Goal: Information Seeking & Learning: Learn about a topic

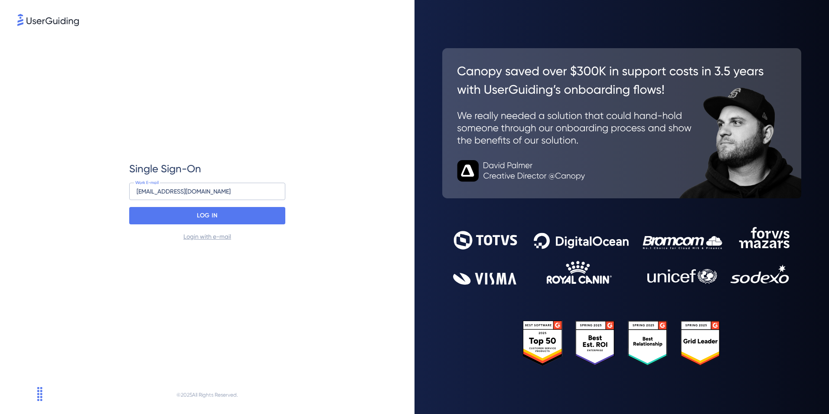
drag, startPoint x: 204, startPoint y: 193, endPoint x: 28, endPoint y: 161, distance: 179.0
click at [28, 161] on div "Single Sign-On 28062@global.ul.com Work E-mail LOG IN Login with e-mail" at bounding box center [207, 202] width 380 height 348
type input "serena.pantano@ul.com"
click at [154, 221] on div "LOG IN" at bounding box center [207, 215] width 156 height 17
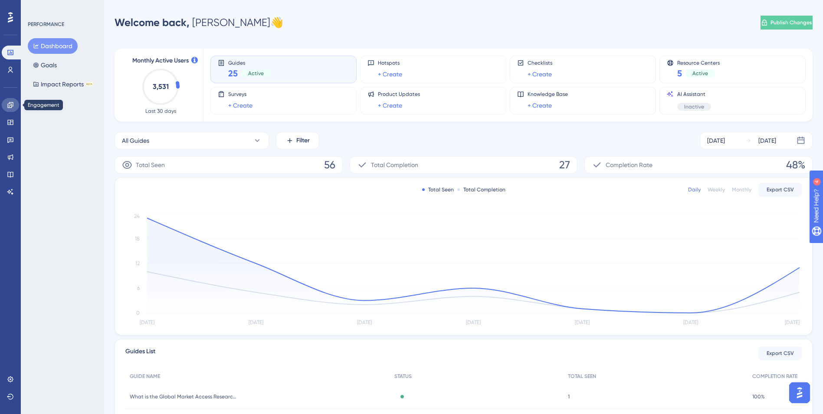
click at [13, 105] on icon at bounding box center [10, 105] width 6 height 6
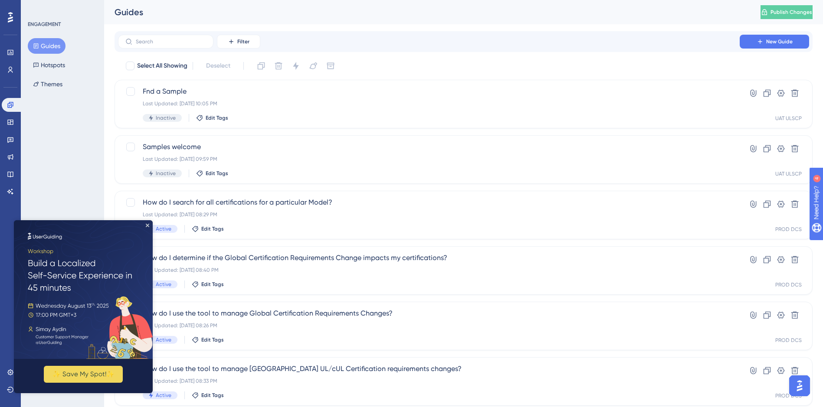
click at [145, 228] on img at bounding box center [83, 289] width 139 height 139
click at [146, 225] on icon "Close Preview" at bounding box center [147, 225] width 3 height 3
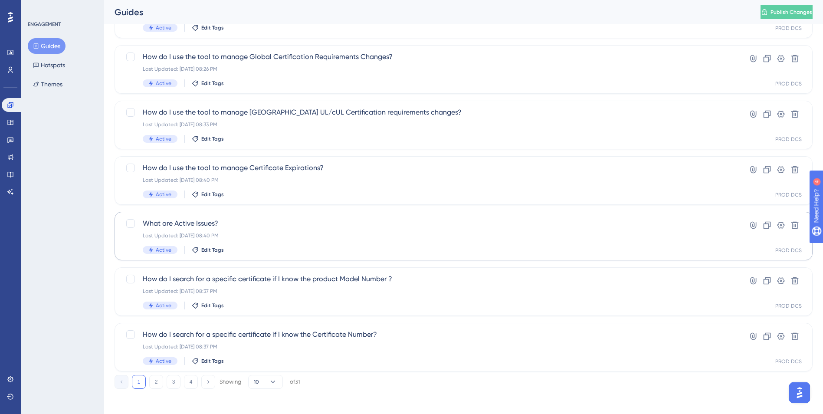
scroll to position [259, 0]
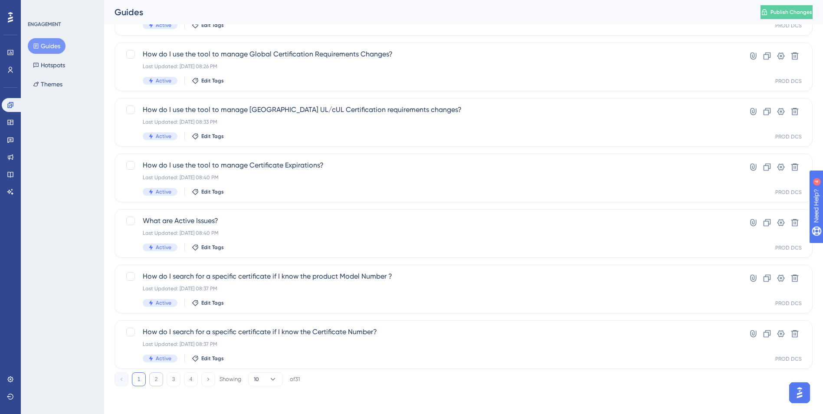
click at [151, 382] on button "2" at bounding box center [156, 379] width 14 height 14
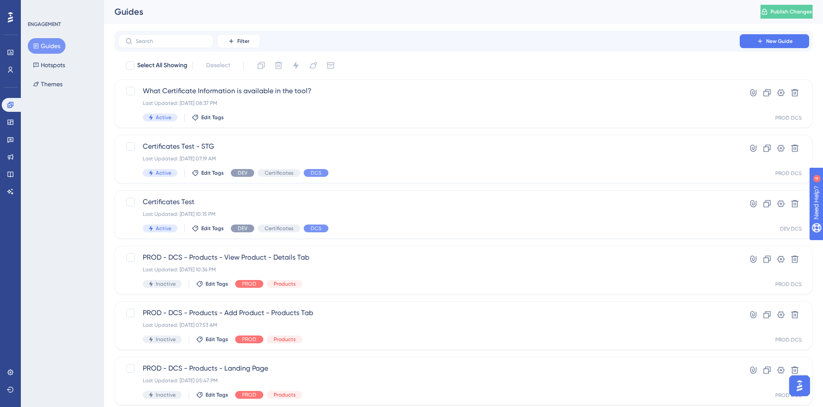
scroll to position [0, 0]
click at [291, 95] on span "What Certificate Information is available in the tool?" at bounding box center [429, 91] width 572 height 10
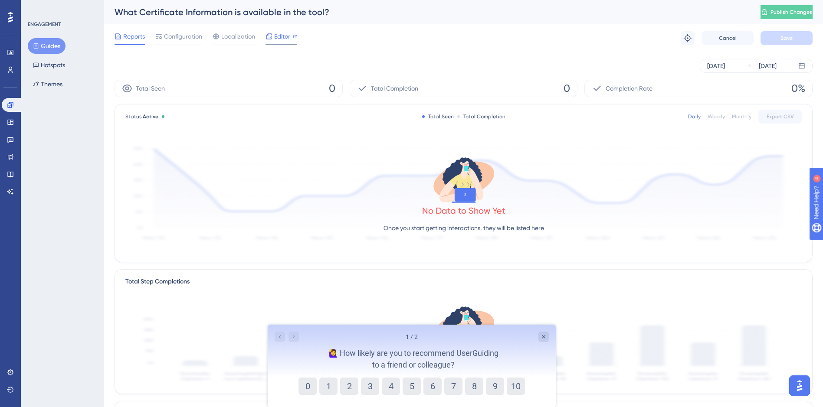
click at [284, 38] on span "Editor" at bounding box center [282, 36] width 16 height 10
click at [276, 35] on span "Editor" at bounding box center [282, 36] width 16 height 10
click at [15, 105] on link at bounding box center [12, 105] width 21 height 14
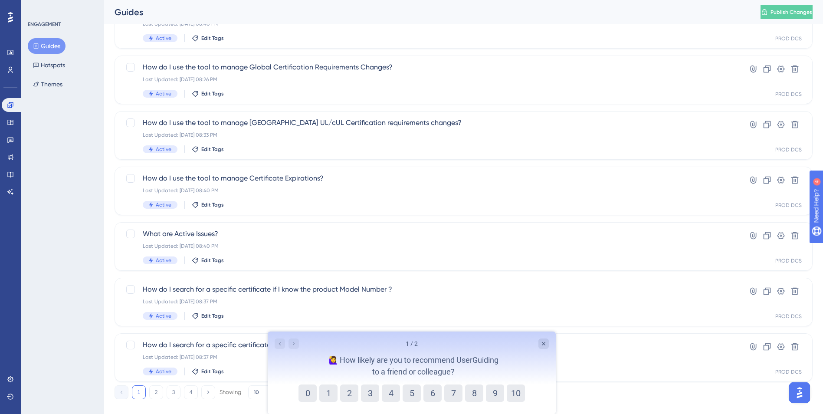
scroll to position [259, 0]
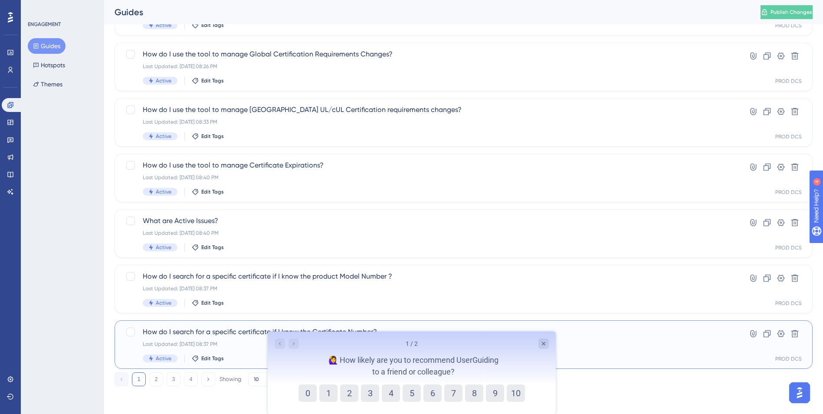
click at [208, 330] on span "How do I search for a specific certificate if I know the Certificate Number?" at bounding box center [429, 332] width 572 height 10
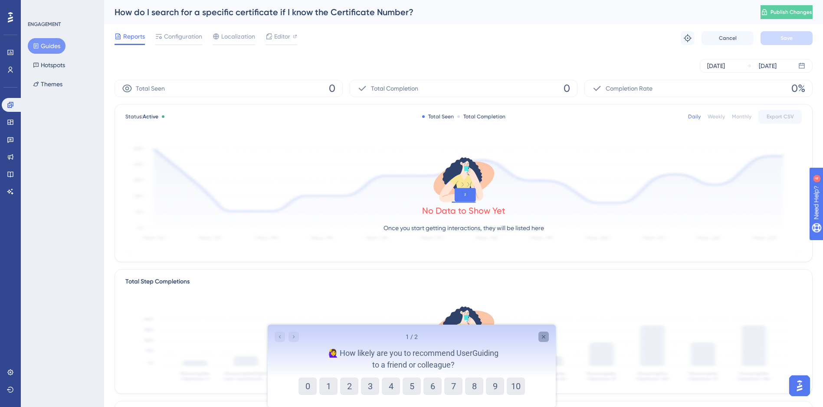
click at [543, 337] on icon "Close survey" at bounding box center [542, 336] width 3 height 3
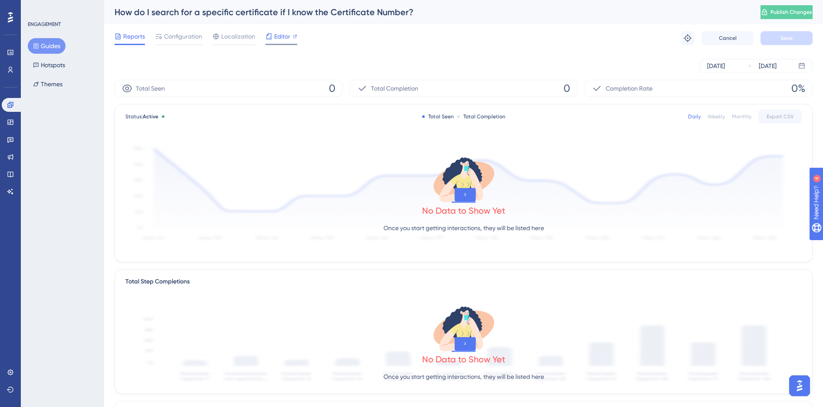
click at [274, 33] on span "Editor" at bounding box center [282, 36] width 16 height 10
click at [13, 103] on icon at bounding box center [10, 105] width 6 height 6
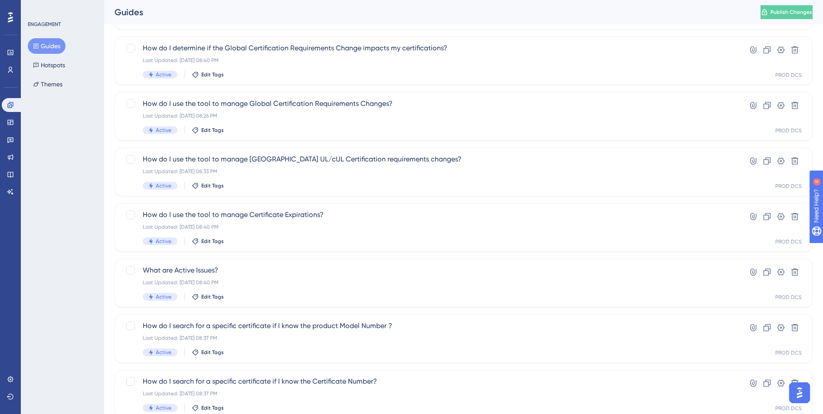
scroll to position [259, 0]
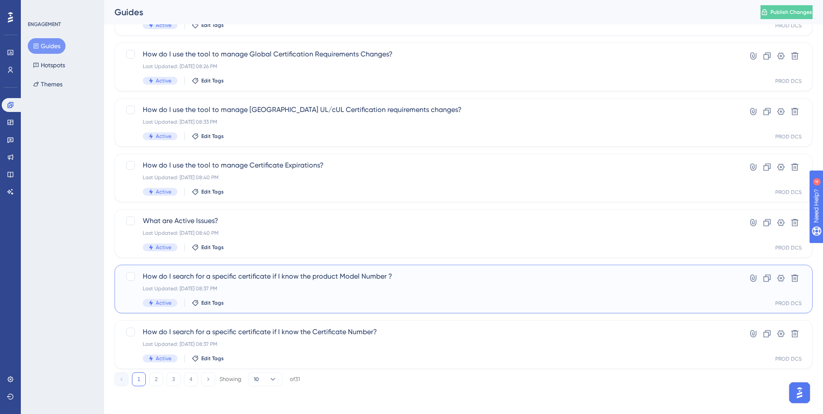
click at [294, 278] on span "How do I search for a specific certificate if I know the product Model Number ?" at bounding box center [429, 276] width 572 height 10
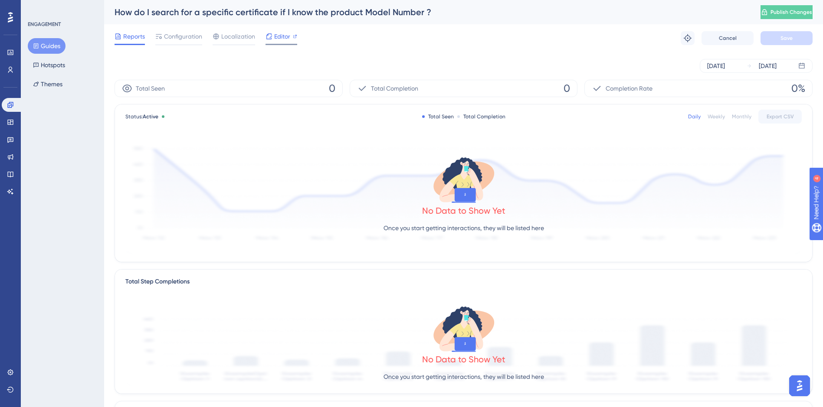
click at [278, 35] on span "Editor" at bounding box center [282, 36] width 16 height 10
click at [6, 107] on link at bounding box center [12, 105] width 21 height 14
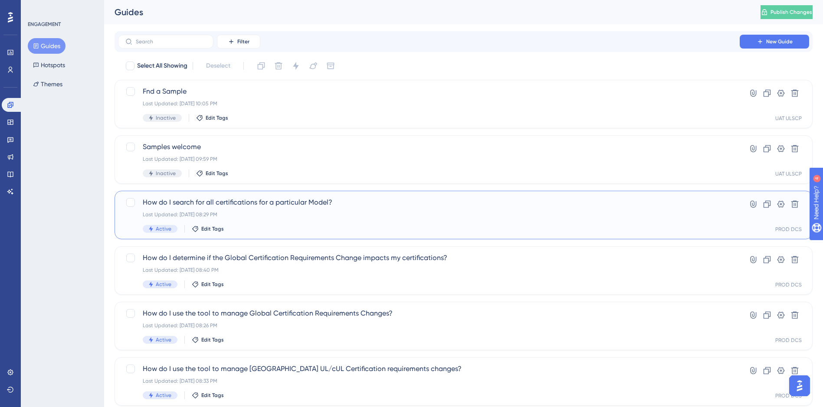
click at [247, 197] on span "How do I search for all certifications for a particular Model?" at bounding box center [429, 202] width 572 height 10
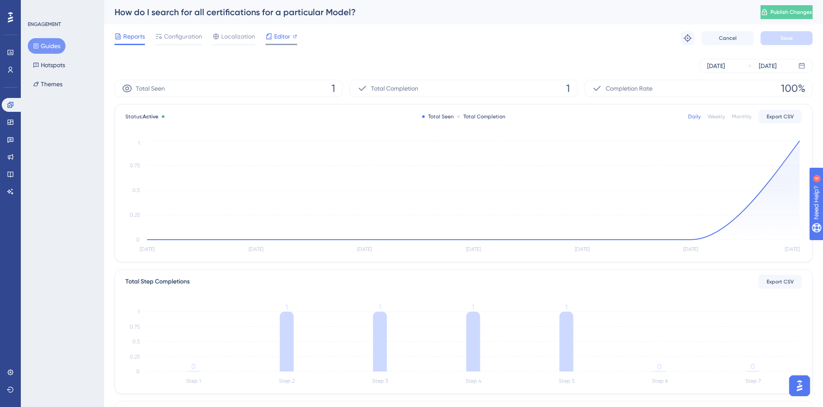
click at [277, 38] on span "Editor" at bounding box center [282, 36] width 16 height 10
click at [7, 103] on icon at bounding box center [10, 104] width 7 height 7
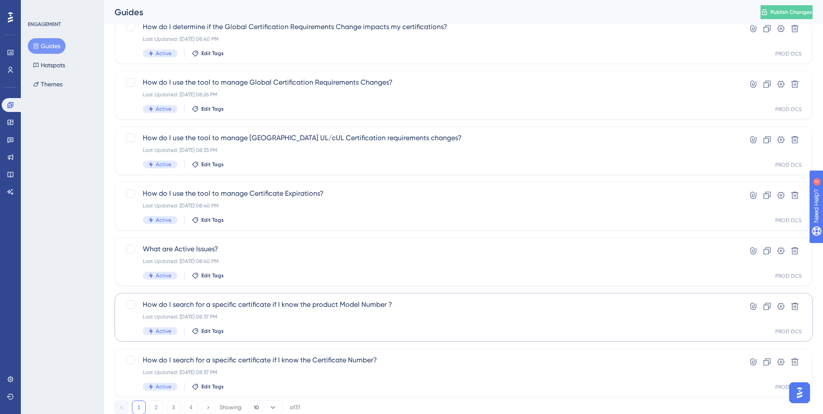
scroll to position [259, 0]
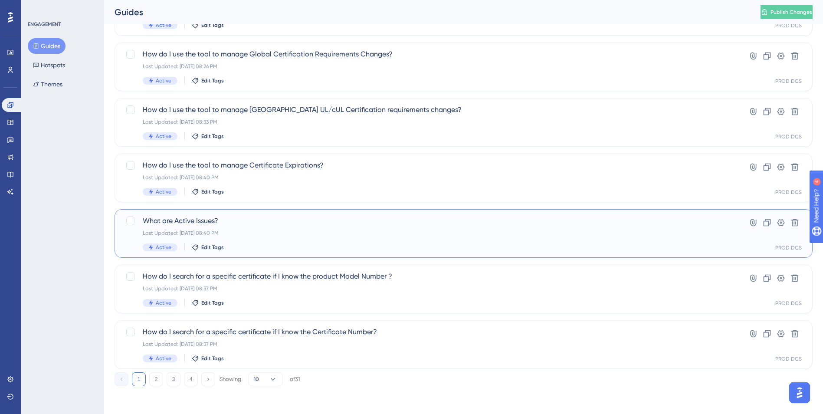
click at [179, 221] on span "What are Active Issues?" at bounding box center [429, 221] width 572 height 10
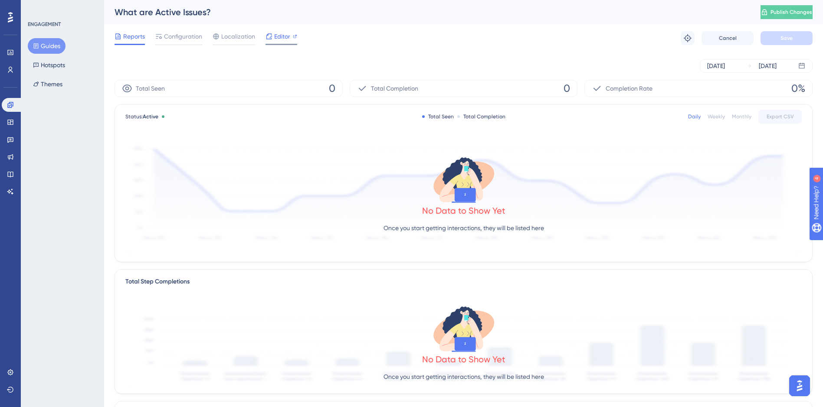
click at [276, 35] on span "Editor" at bounding box center [282, 36] width 16 height 10
click at [11, 105] on icon at bounding box center [10, 105] width 6 height 6
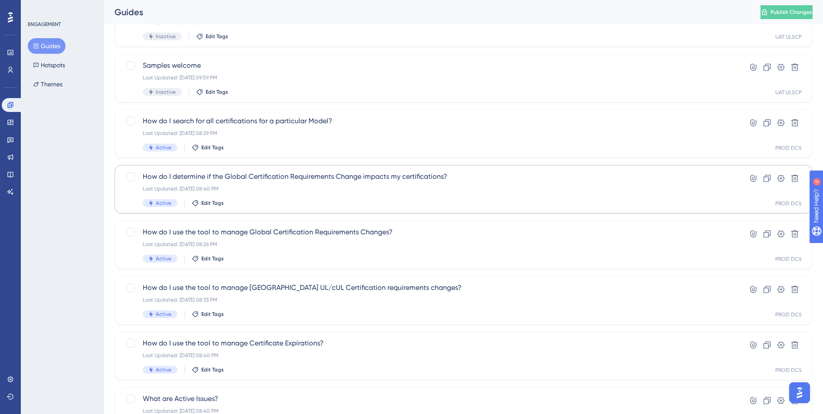
scroll to position [87, 0]
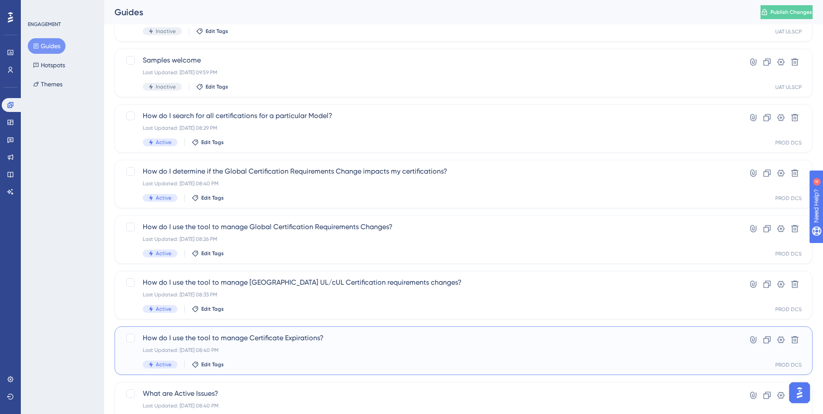
click at [252, 340] on span "How do I use the tool to manage Certificate Expirations?" at bounding box center [429, 338] width 572 height 10
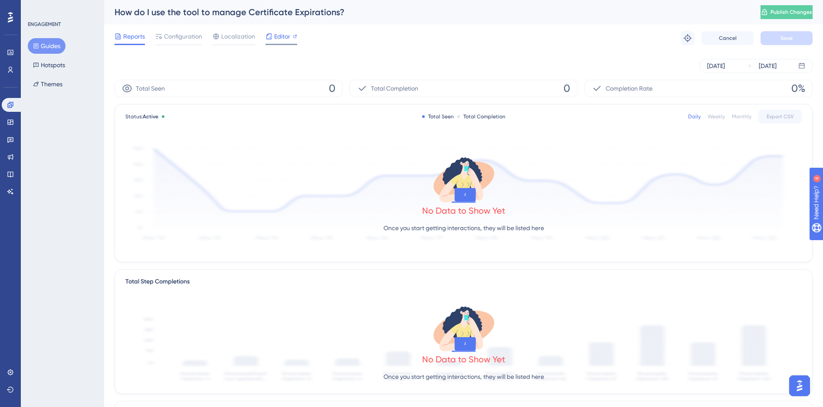
click at [281, 35] on span "Editor" at bounding box center [282, 36] width 16 height 10
click at [9, 103] on icon at bounding box center [10, 105] width 6 height 6
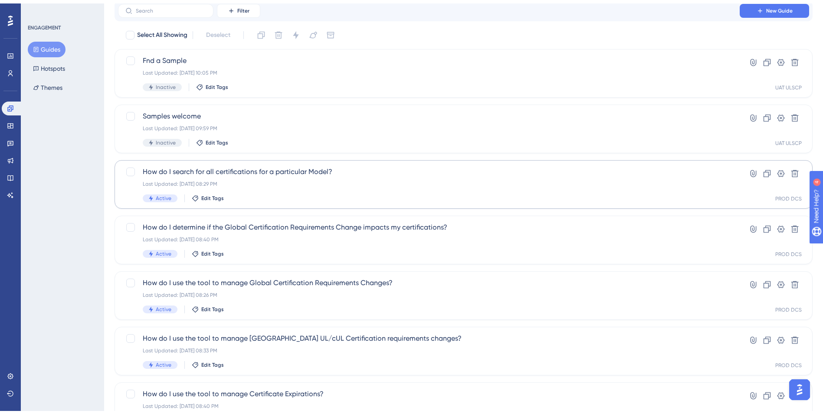
scroll to position [87, 0]
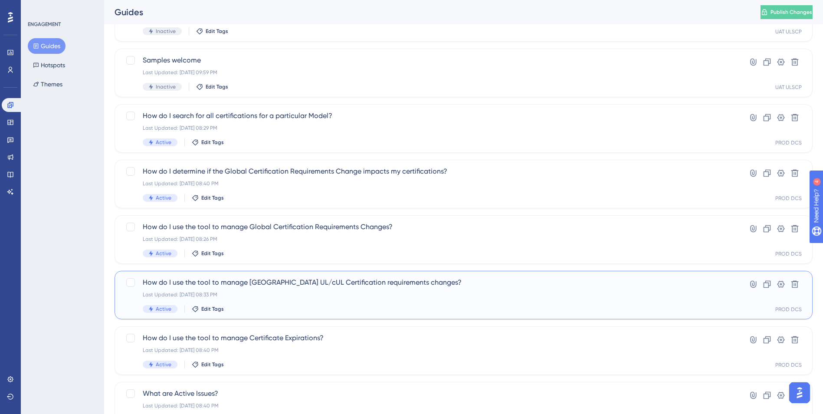
click at [242, 288] on div "How do I use the tool to manage North America UL/cUL Certification requirements…" at bounding box center [429, 295] width 572 height 36
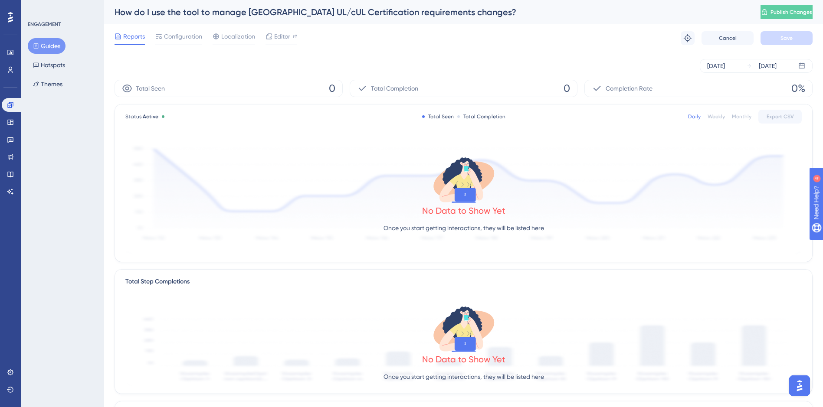
click at [263, 37] on div "Reports Configuration Localization Editor" at bounding box center [205, 38] width 183 height 14
click at [270, 40] on div at bounding box center [268, 36] width 7 height 10
click at [6, 104] on link at bounding box center [12, 105] width 21 height 14
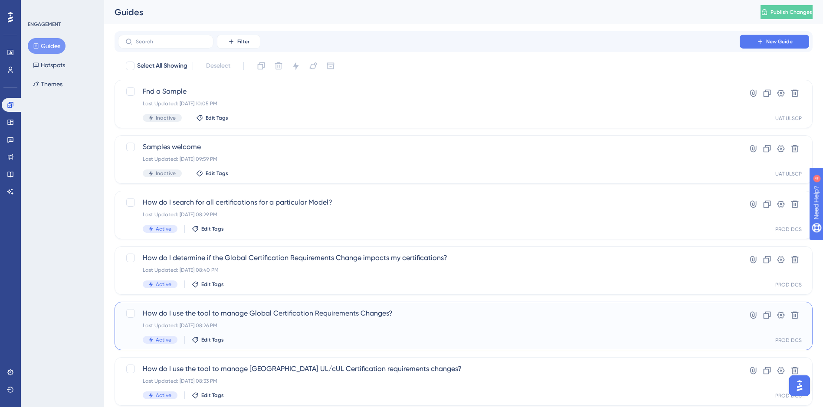
click at [314, 320] on div "How do I use the tool to manage Global Certification Requirements Changes? Last…" at bounding box center [429, 326] width 572 height 36
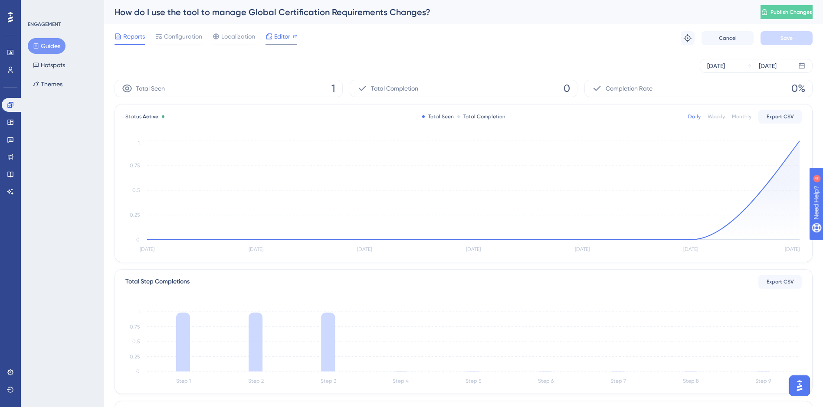
click at [284, 33] on span "Editor" at bounding box center [282, 36] width 16 height 10
click at [6, 105] on link at bounding box center [12, 105] width 21 height 14
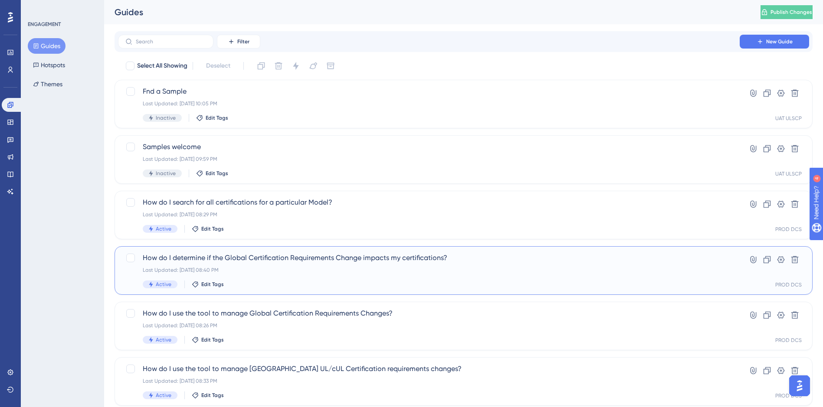
click at [328, 265] on div "How do I determine if the Global Certification Requirements Change impacts my c…" at bounding box center [429, 271] width 572 height 36
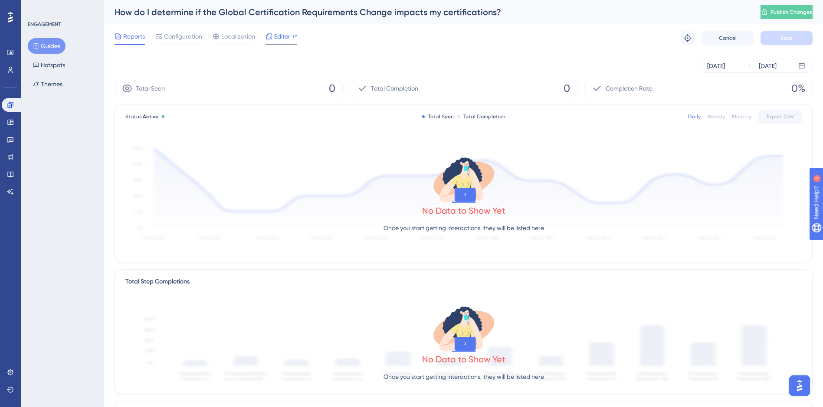
click at [272, 36] on div "Editor" at bounding box center [281, 36] width 32 height 10
